Goal: Task Accomplishment & Management: Use online tool/utility

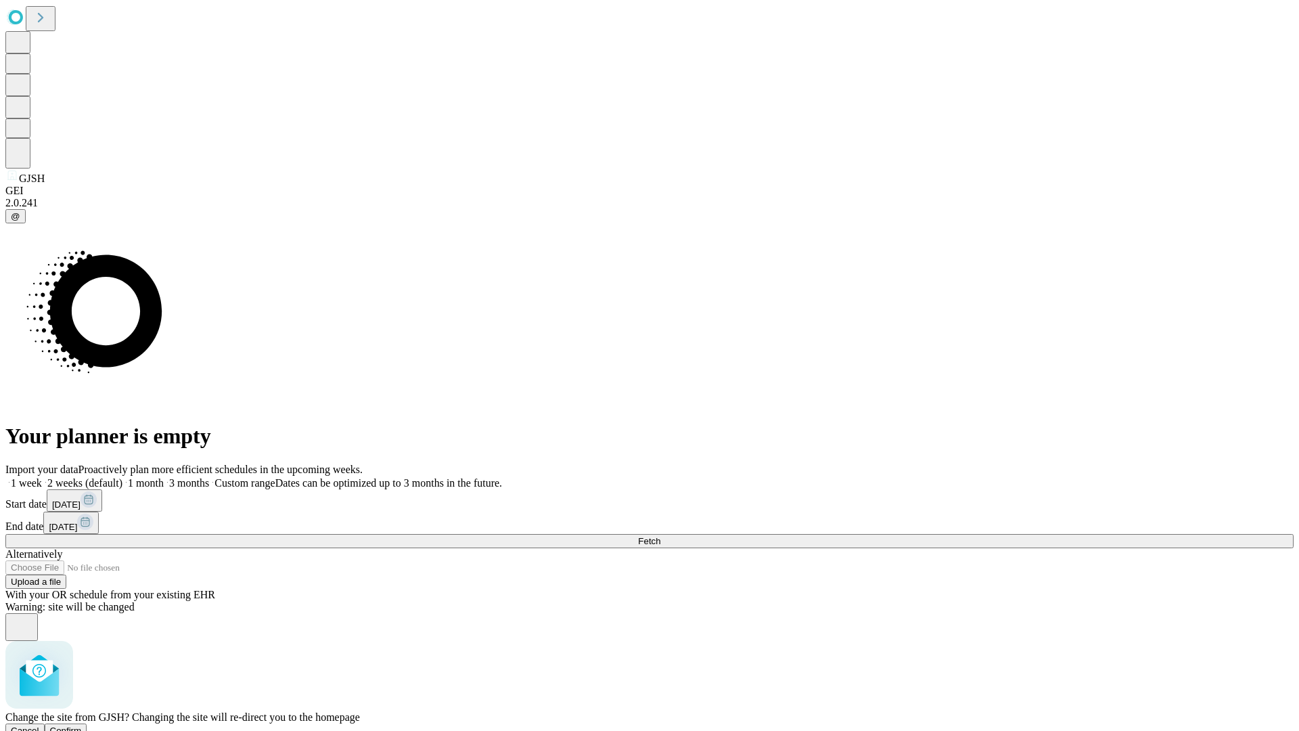
click at [82, 725] on span "Confirm" at bounding box center [66, 730] width 32 height 10
click at [42, 477] on label "1 week" at bounding box center [23, 483] width 37 height 12
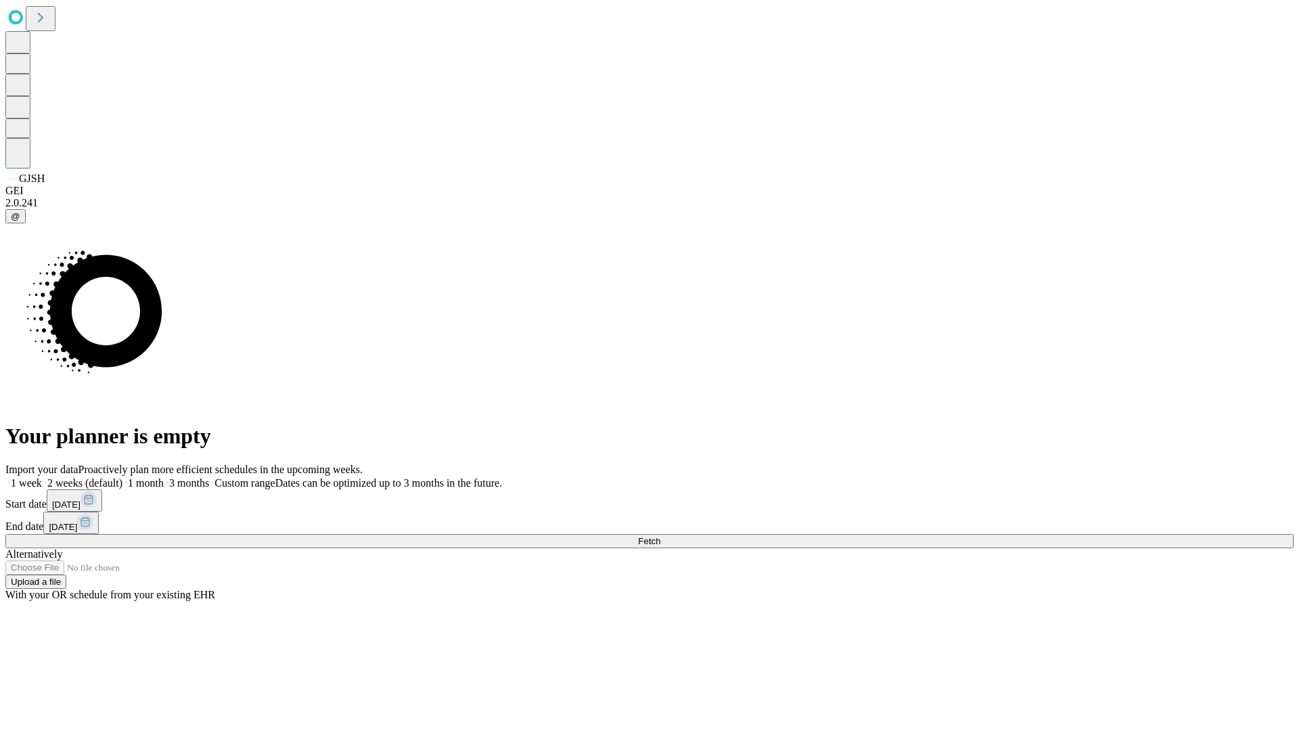
click at [661, 536] on span "Fetch" at bounding box center [649, 541] width 22 height 10
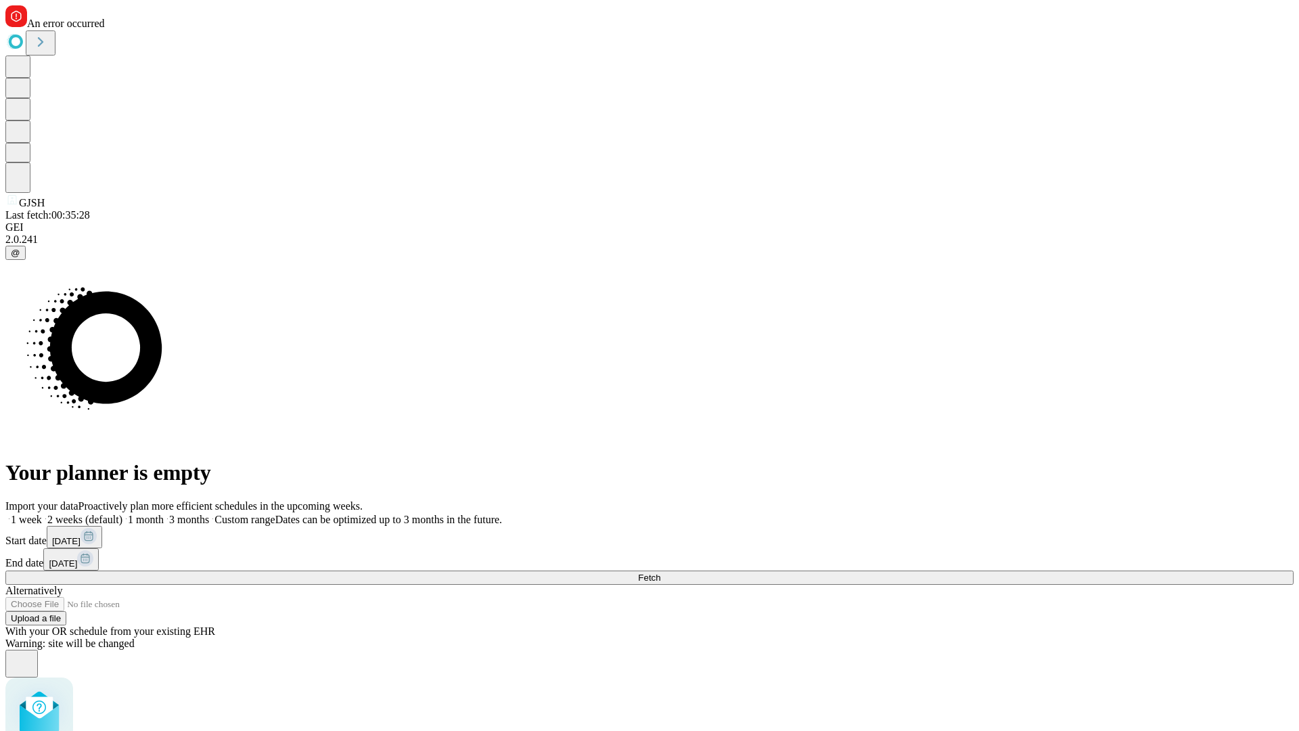
click at [42, 514] on label "1 week" at bounding box center [23, 520] width 37 height 12
click at [661, 573] on span "Fetch" at bounding box center [649, 578] width 22 height 10
click at [42, 514] on label "1 week" at bounding box center [23, 520] width 37 height 12
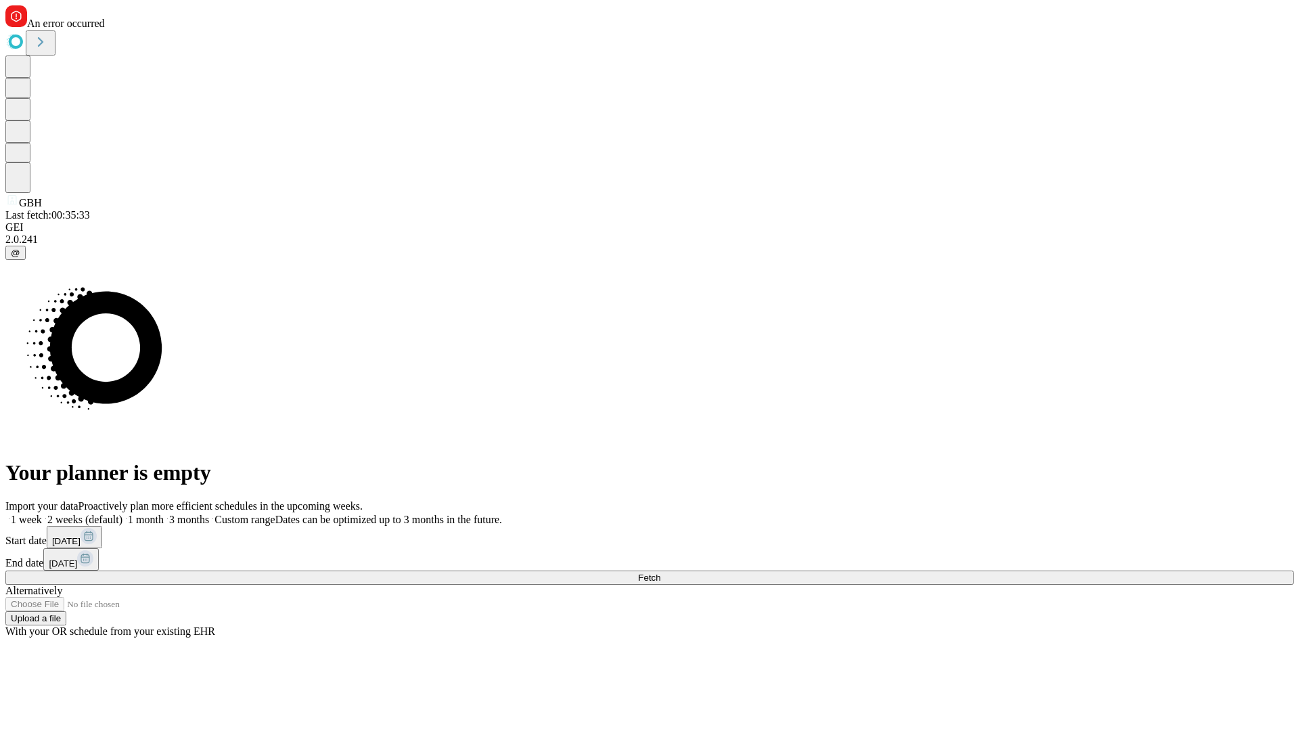
click at [661, 573] on span "Fetch" at bounding box center [649, 578] width 22 height 10
click at [42, 514] on label "1 week" at bounding box center [23, 520] width 37 height 12
click at [661, 573] on span "Fetch" at bounding box center [649, 578] width 22 height 10
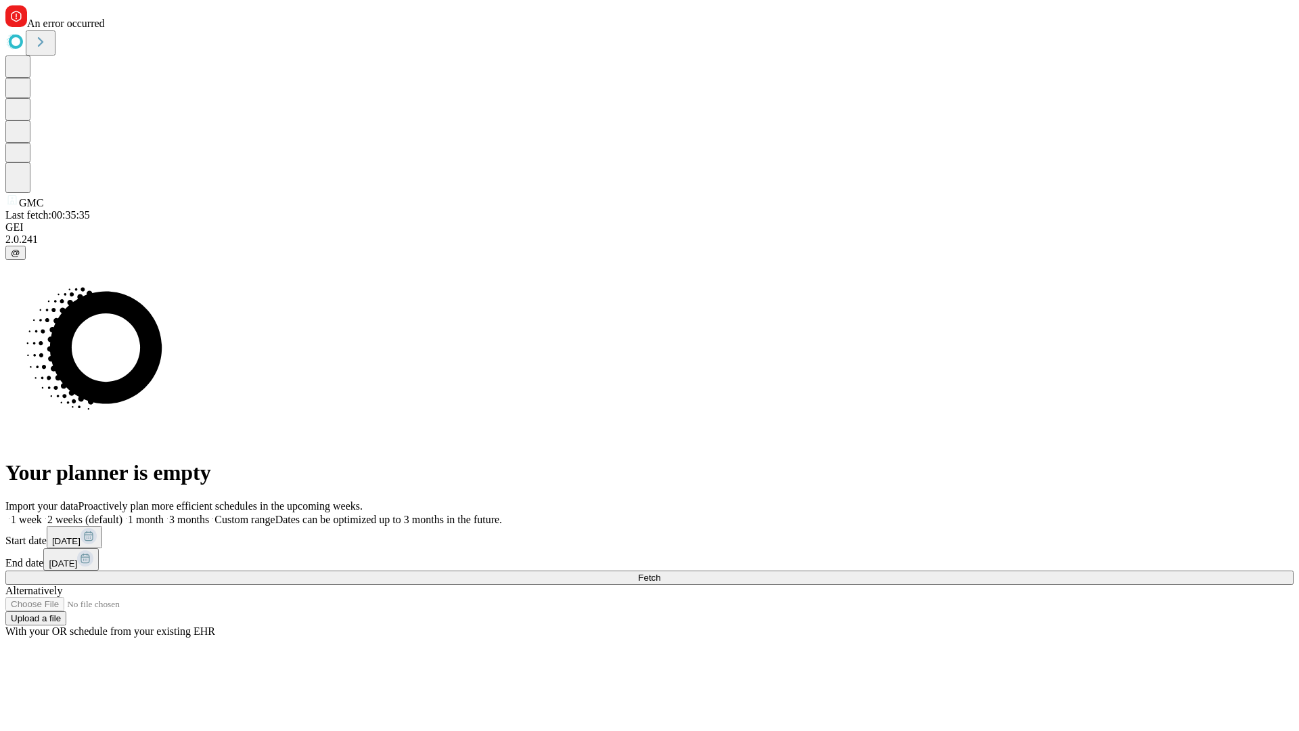
click at [42, 514] on label "1 week" at bounding box center [23, 520] width 37 height 12
click at [661, 573] on span "Fetch" at bounding box center [649, 578] width 22 height 10
click at [42, 514] on label "1 week" at bounding box center [23, 520] width 37 height 12
click at [661, 573] on span "Fetch" at bounding box center [649, 578] width 22 height 10
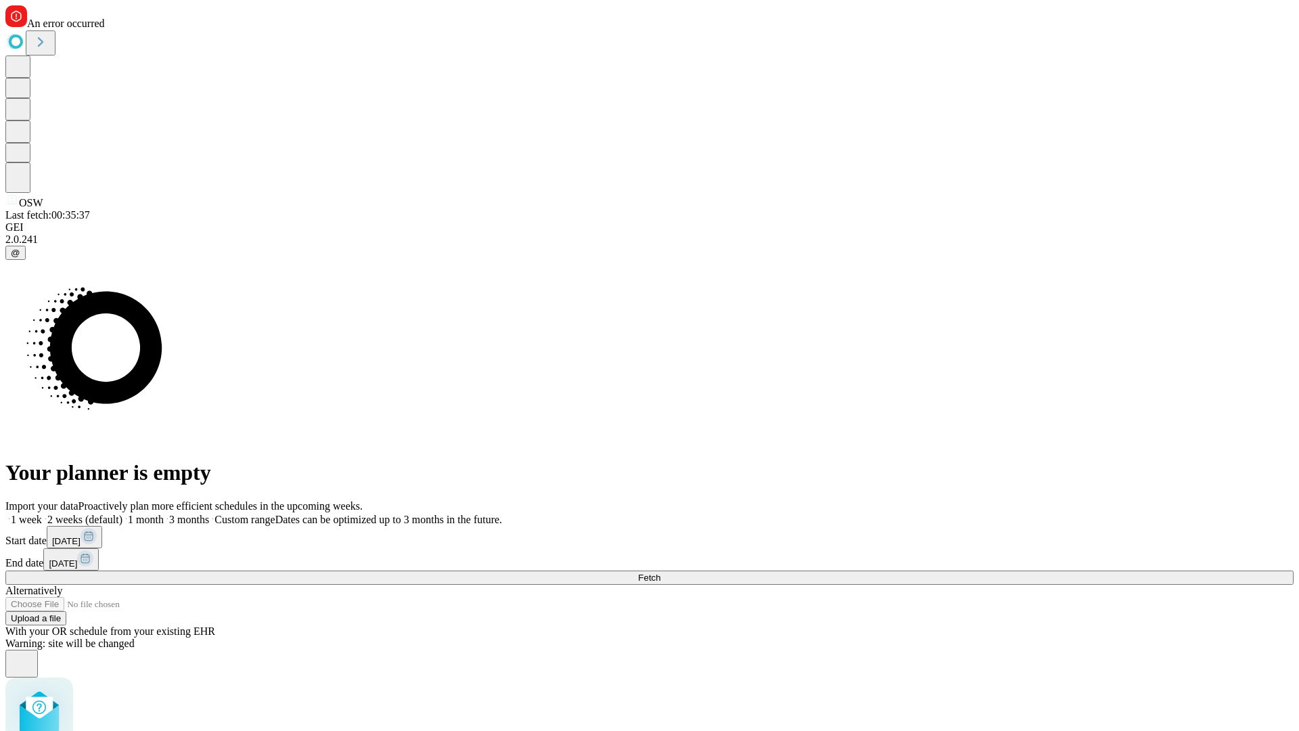
click at [42, 514] on label "1 week" at bounding box center [23, 520] width 37 height 12
click at [661, 573] on span "Fetch" at bounding box center [649, 578] width 22 height 10
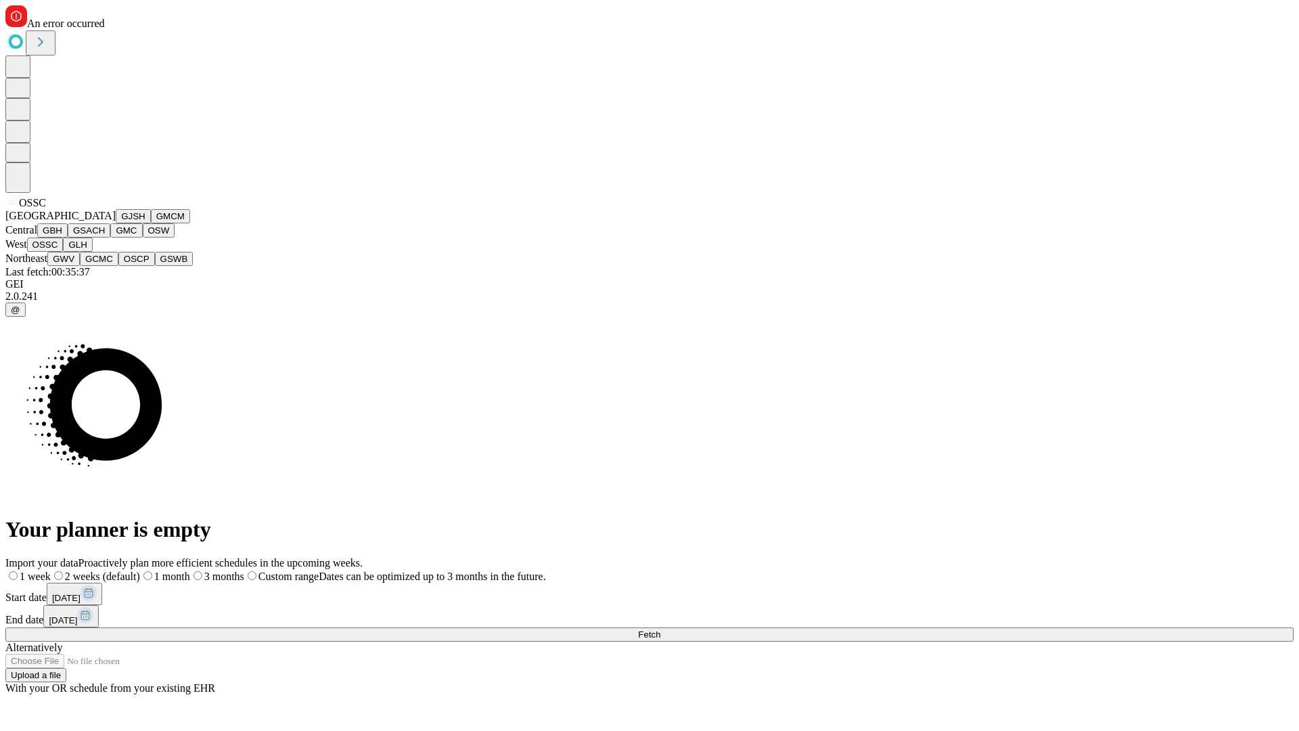
click at [92, 252] on button "GLH" at bounding box center [77, 245] width 29 height 14
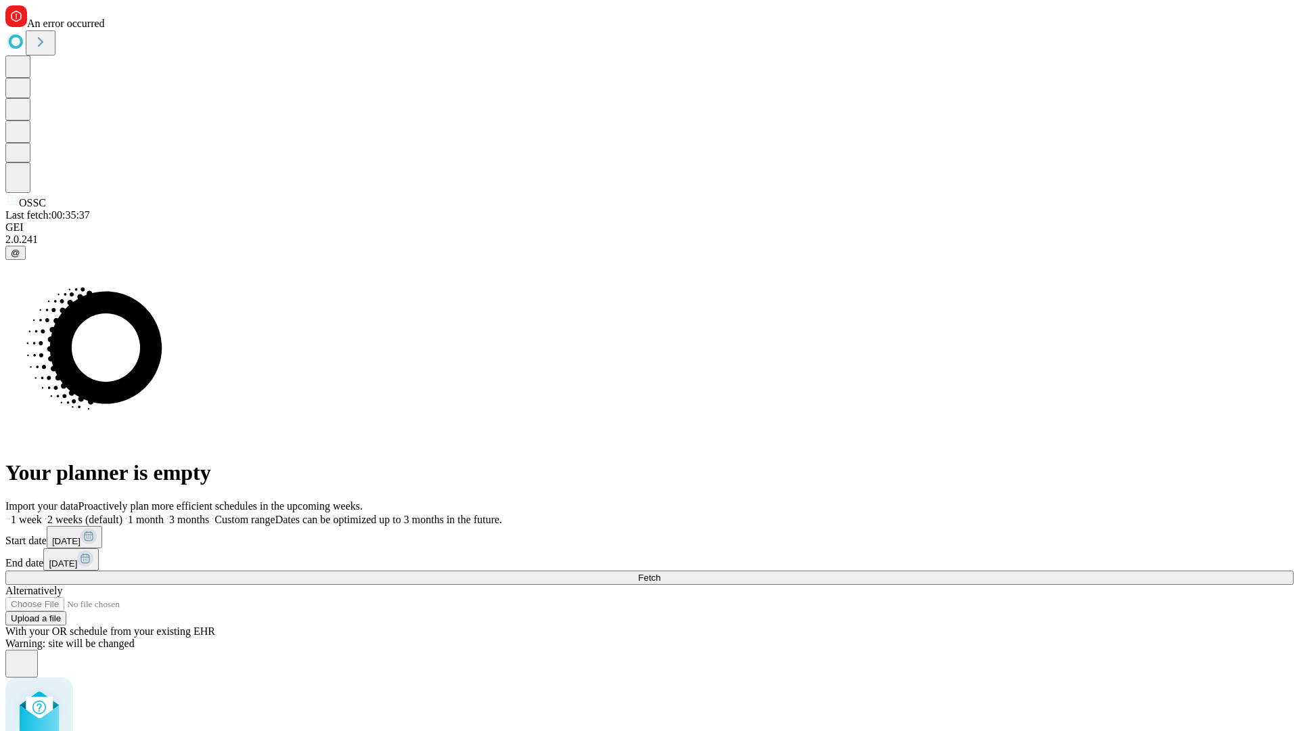
click at [42, 514] on label "1 week" at bounding box center [23, 520] width 37 height 12
click at [661, 573] on span "Fetch" at bounding box center [649, 578] width 22 height 10
click at [42, 514] on label "1 week" at bounding box center [23, 520] width 37 height 12
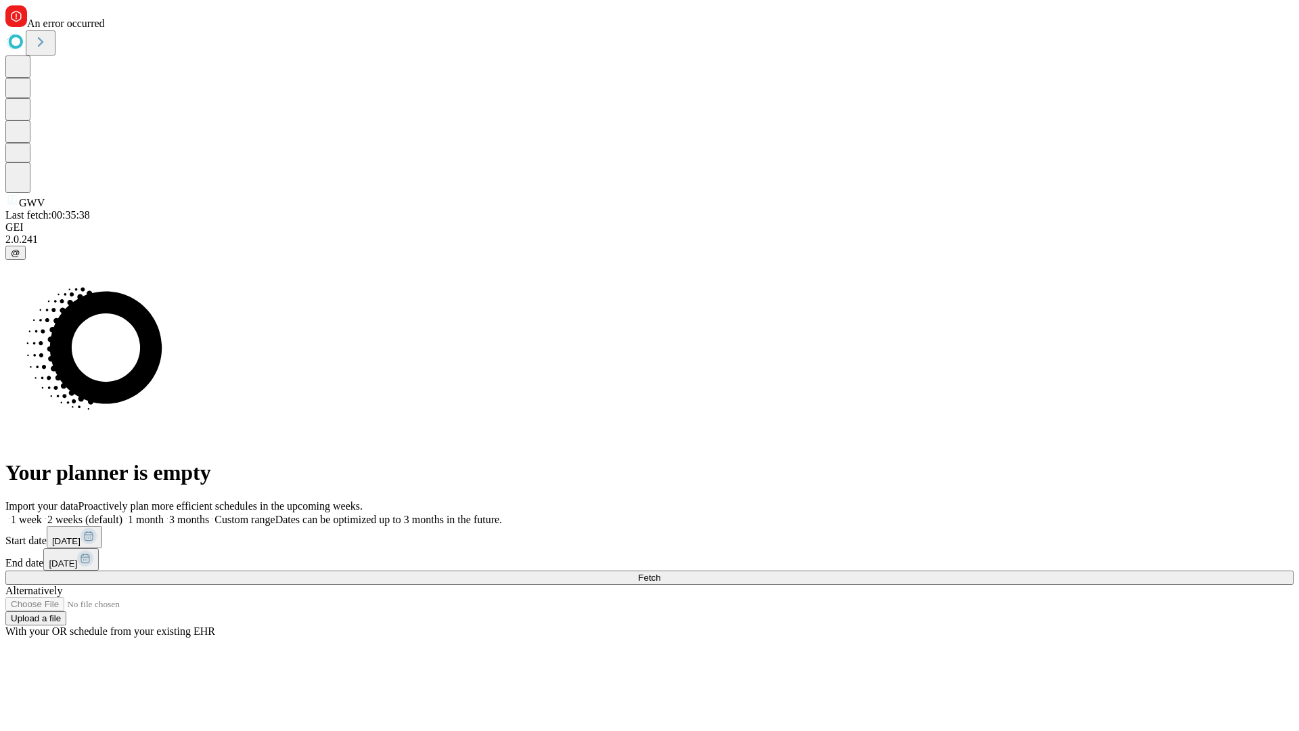
click at [661, 573] on span "Fetch" at bounding box center [649, 578] width 22 height 10
click at [42, 514] on label "1 week" at bounding box center [23, 520] width 37 height 12
click at [661, 573] on span "Fetch" at bounding box center [649, 578] width 22 height 10
